Goal: Transaction & Acquisition: Download file/media

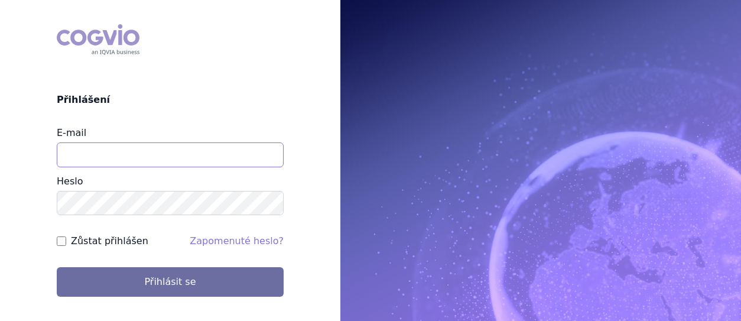
click at [90, 152] on input "E-mail" at bounding box center [170, 154] width 227 height 25
type input "eva.cyronova@novartis.com"
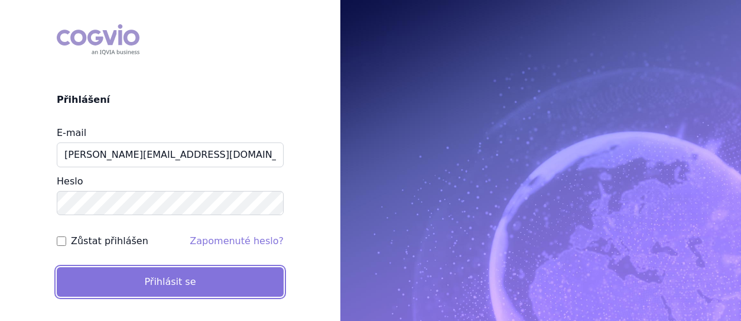
click at [142, 278] on button "Přihlásit se" at bounding box center [170, 282] width 227 height 30
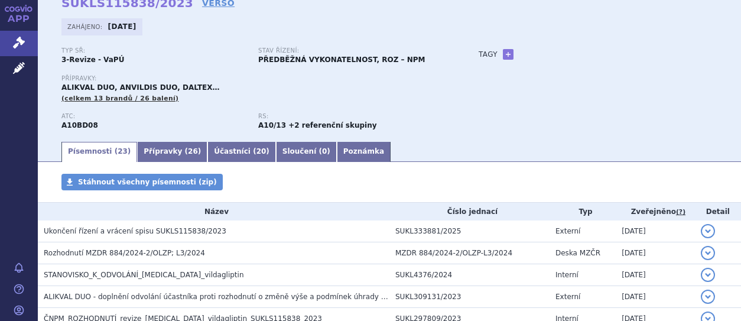
scroll to position [118, 0]
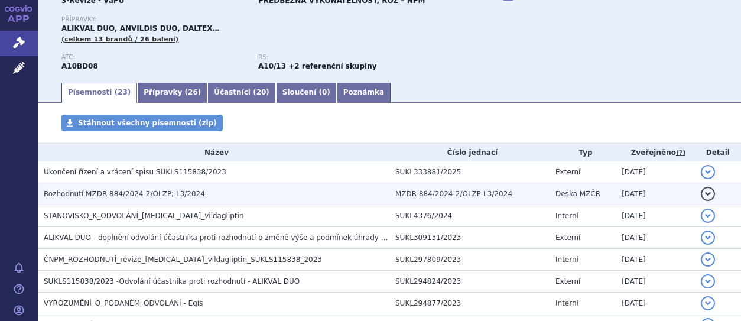
click at [118, 194] on span "Rozhodnutí MZDR 884/2024-2/OLZP; L3/2024" at bounding box center [124, 194] width 161 height 8
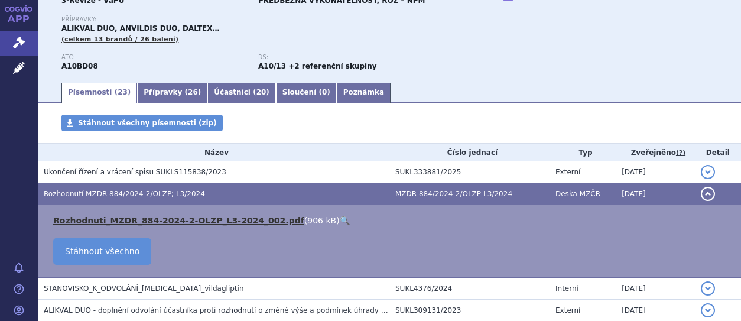
click at [113, 219] on link "Rozhodnuti_MZDR_884-2024-2-OLZP_L3-2024_002.pdf" at bounding box center [178, 220] width 251 height 9
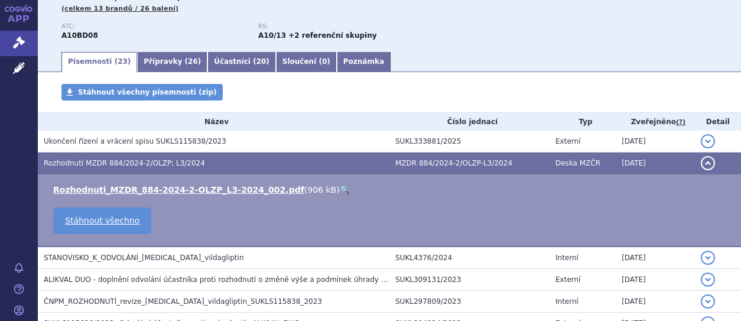
scroll to position [177, 0]
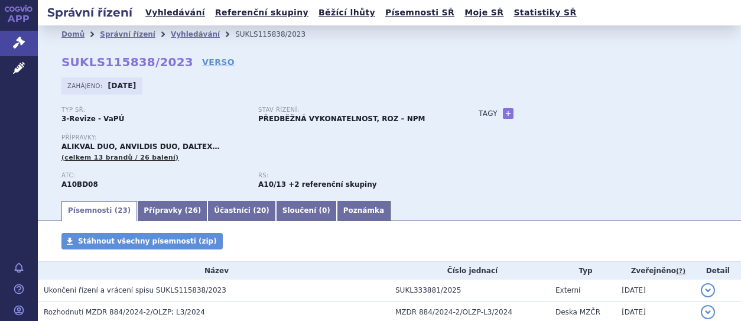
click at [96, 211] on link "Písemnosti ( 23 )" at bounding box center [99, 211] width 76 height 20
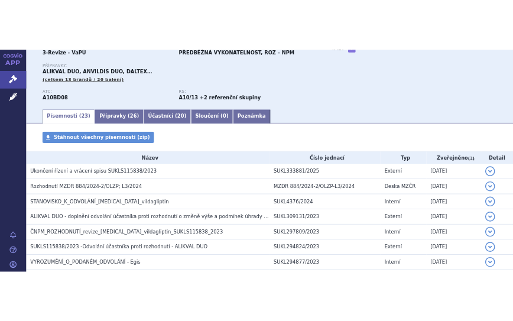
scroll to position [118, 0]
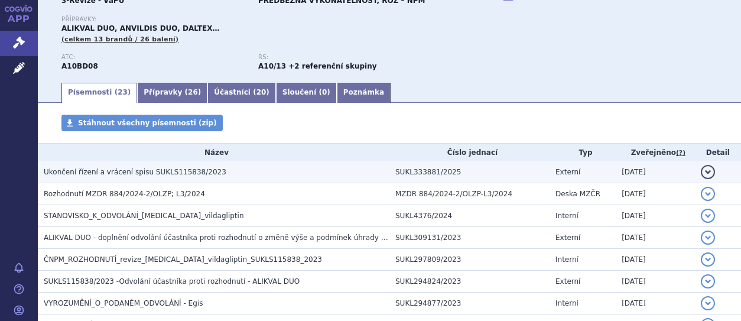
click at [116, 175] on span "Ukončení řízení a vrácení spisu SUKLS115838/2023" at bounding box center [135, 172] width 183 height 8
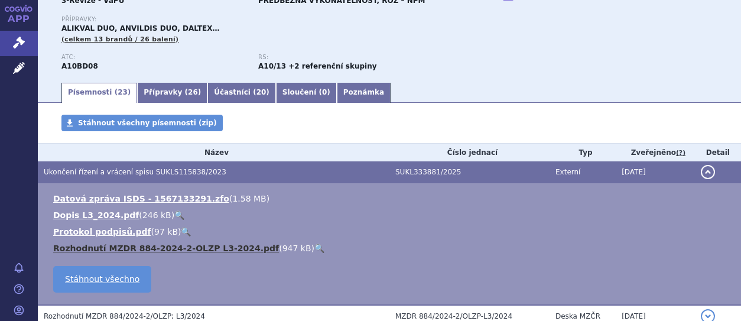
click at [103, 246] on link "Rozhodnutí MZDR 884-2024-2-OLZP L3-2024.pdf" at bounding box center [166, 247] width 226 height 9
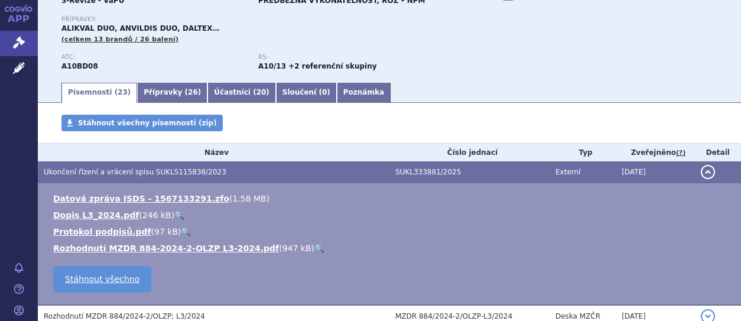
click at [705, 73] on div "Typ SŘ: 3-Revize - VaPÚ Stav řízení: PŘEDBĚŽNÁ VYKONATELNOST, ROZ – NPM Příprav…" at bounding box center [389, 34] width 656 height 93
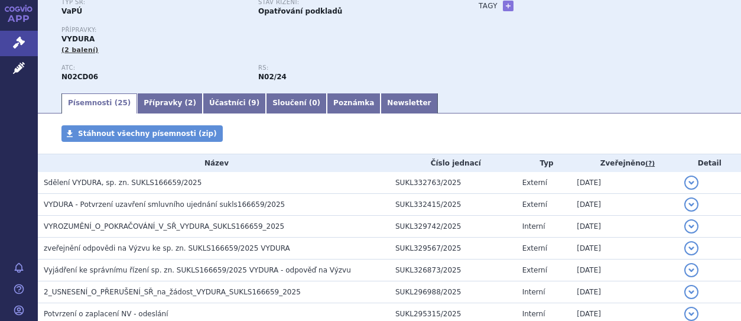
scroll to position [118, 0]
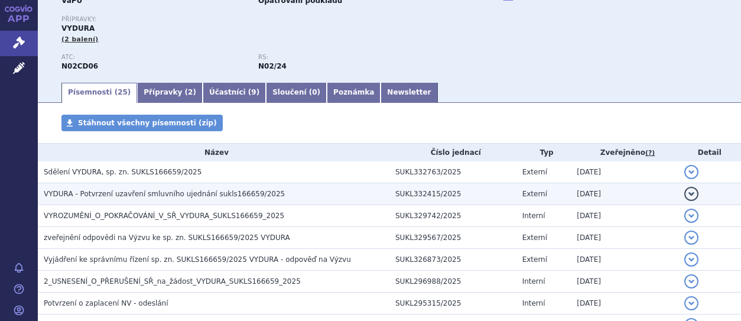
click at [181, 195] on span "VYDURA - Potvrzení uzavření smluvního ujednání sukls166659/2025" at bounding box center [164, 194] width 241 height 8
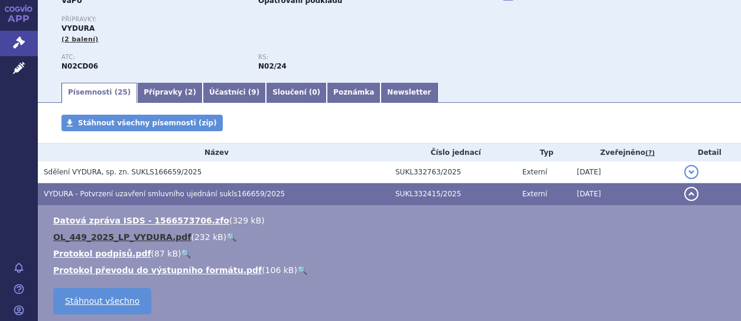
click at [96, 235] on link "OL_449_2025_LP_VYDURA.pdf" at bounding box center [122, 236] width 138 height 9
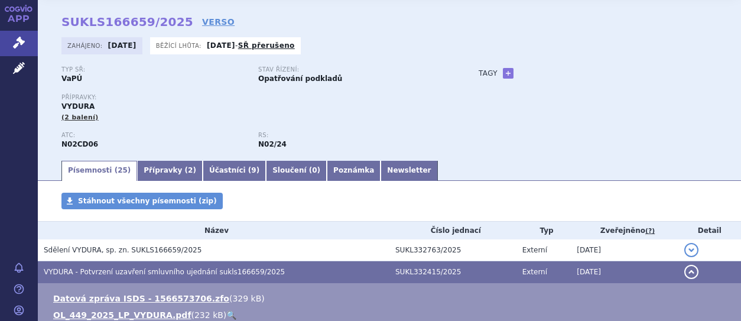
scroll to position [59, 0]
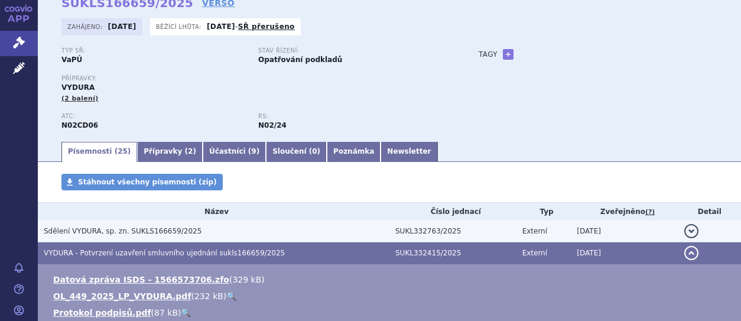
click at [129, 230] on span "Sdělení VYDURA, sp. zn. SUKLS166659/2025" at bounding box center [123, 231] width 158 height 8
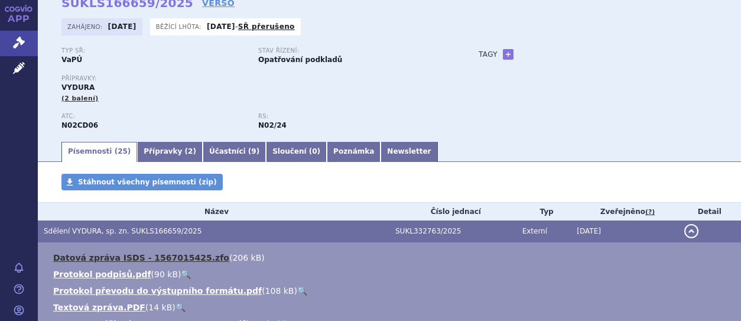
click at [106, 256] on link "Datová zpráva ISDS - 1567015425.zfo" at bounding box center [141, 257] width 176 height 9
